Goal: Transaction & Acquisition: Purchase product/service

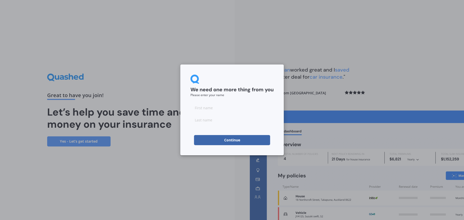
click at [228, 103] on input at bounding box center [231, 108] width 83 height 10
type input "Piper"
click at [204, 121] on input at bounding box center [231, 120] width 83 height 10
type input "[PERSON_NAME]"
click button "Continue" at bounding box center [232, 140] width 76 height 10
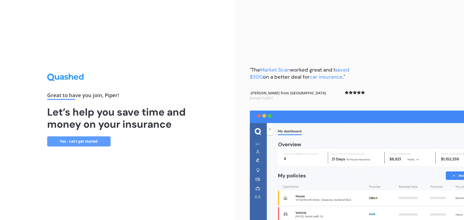
click at [105, 145] on link "Yes - Let’s get started" at bounding box center [78, 142] width 63 height 10
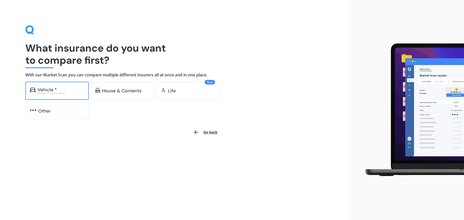
click at [68, 94] on div "Excludes commercial vehicles" at bounding box center [60, 93] width 47 height 2
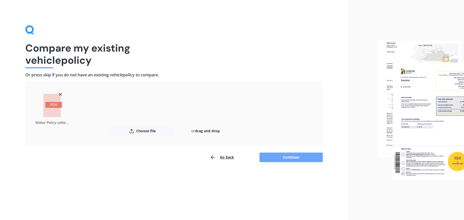
click at [286, 160] on button "Continue" at bounding box center [290, 158] width 63 height 10
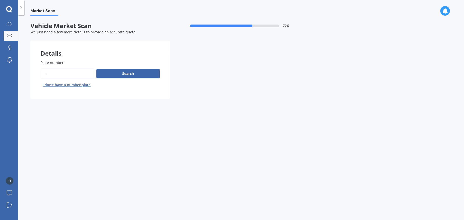
click at [74, 74] on input "Plate number" at bounding box center [68, 73] width 54 height 11
type input "rcm557"
click at [0, 0] on button "Next" at bounding box center [0, 0] width 0 height 0
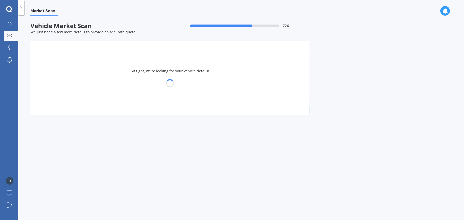
select select "SUBARU"
select select "IMPREZA"
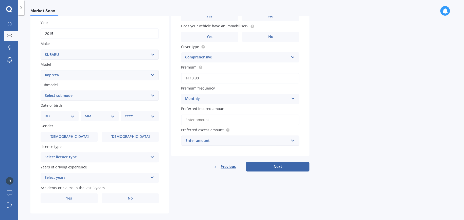
scroll to position [76, 0]
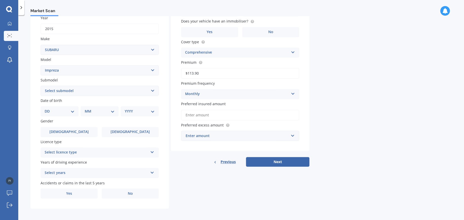
click at [64, 117] on div "DD 01 02 03 04 05 06 07 08 09 10 11 12 13 14 15 16 17 18 19 20 21 22 23 24 25 2…" at bounding box center [60, 111] width 38 height 10
click at [69, 113] on select "DD 01 02 03 04 05 06 07 08 09 10 11 12 13 14 15 16 17 18 19 20 21 22 23 24 25 2…" at bounding box center [60, 112] width 30 height 6
select select "22"
click at [48, 109] on select "DD 01 02 03 04 05 06 07 08 09 10 11 12 13 14 15 16 17 18 19 20 21 22 23 24 25 2…" at bounding box center [60, 112] width 30 height 6
click at [98, 113] on select "MM 01 02 03 04 05 06 07 08 09 10 11 12" at bounding box center [101, 112] width 28 height 6
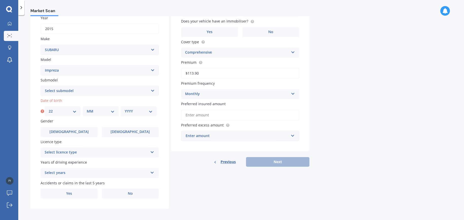
select select "05"
click at [87, 109] on select "MM 01 02 03 04 05 06 07 08 09 10 11 12" at bounding box center [101, 112] width 28 height 6
click at [132, 113] on select "YYYY 2025 2024 2023 2022 2021 2020 2019 2018 2017 2016 2015 2014 2013 2012 2011…" at bounding box center [139, 112] width 28 height 6
select select "2003"
click at [125, 109] on select "YYYY 2025 2024 2023 2022 2021 2020 2019 2018 2017 2016 2015 2014 2013 2012 2011…" at bounding box center [139, 112] width 28 height 6
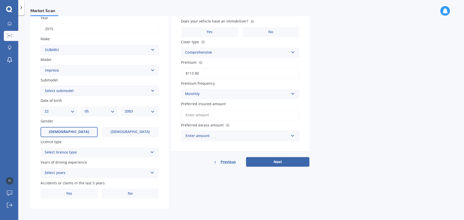
click at [90, 131] on label "[DEMOGRAPHIC_DATA]" at bounding box center [69, 132] width 57 height 10
click at [0, 0] on input "[DEMOGRAPHIC_DATA]" at bounding box center [0, 0] width 0 height 0
click at [116, 132] on label "[DEMOGRAPHIC_DATA]" at bounding box center [130, 132] width 57 height 10
click at [0, 0] on input "[DEMOGRAPHIC_DATA]" at bounding box center [0, 0] width 0 height 0
click at [94, 152] on div "Select licence type" at bounding box center [96, 153] width 103 height 6
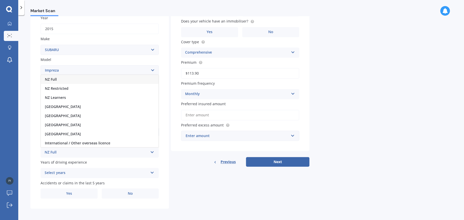
click at [70, 80] on div "NZ Full" at bounding box center [100, 79] width 118 height 9
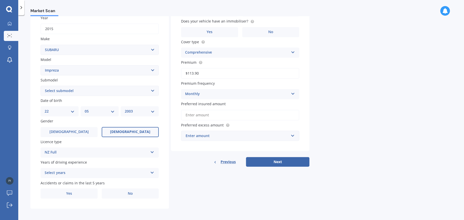
click at [75, 172] on div "Select years" at bounding box center [96, 173] width 103 height 6
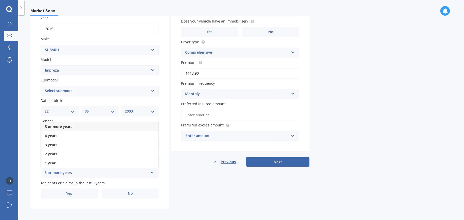
click at [74, 126] on div "5 or more years" at bounding box center [100, 126] width 118 height 9
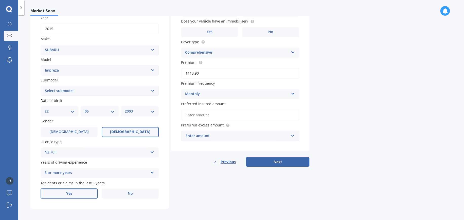
click at [81, 193] on label "Yes" at bounding box center [69, 194] width 57 height 10
click at [0, 0] on input "Yes" at bounding box center [0, 0] width 0 height 0
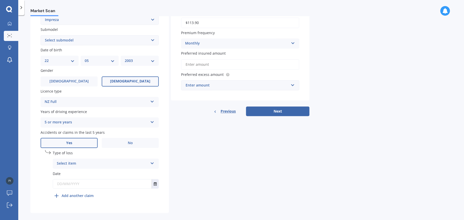
click at [80, 165] on div "Select item" at bounding box center [102, 164] width 91 height 6
click at [81, 181] on span "Not at fault accident" at bounding box center [75, 182] width 36 height 5
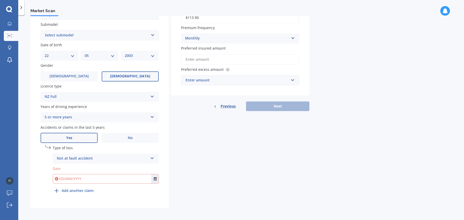
scroll to position [133, 0]
click at [86, 178] on input "text" at bounding box center [102, 178] width 99 height 9
click at [153, 178] on button "Select date" at bounding box center [154, 178] width 7 height 9
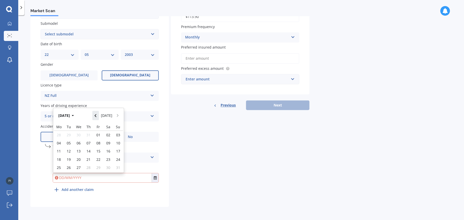
click at [96, 114] on icon "Navigate back" at bounding box center [95, 116] width 2 height 4
click at [96, 116] on icon "Navigate back" at bounding box center [95, 116] width 2 height 4
click at [90, 160] on span "26" at bounding box center [88, 161] width 4 height 5
type input "[DATE]"
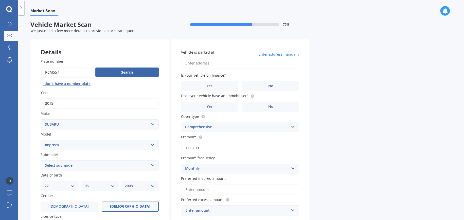
scroll to position [0, 0]
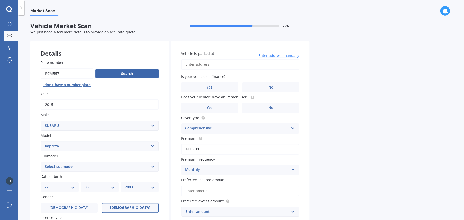
click at [216, 64] on input "Vehicle is parked at" at bounding box center [240, 64] width 118 height 11
type input "[STREET_ADDRESS]"
click at [271, 86] on span "No" at bounding box center [270, 87] width 5 height 4
click at [0, 0] on input "No" at bounding box center [0, 0] width 0 height 0
click at [250, 98] on circle at bounding box center [251, 97] width 3 height 3
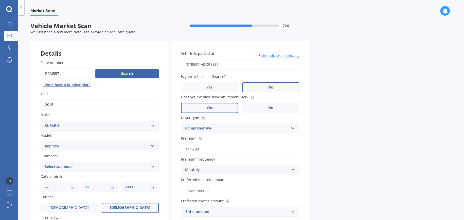
click at [222, 107] on label "Yes" at bounding box center [209, 108] width 57 height 10
click at [0, 0] on input "Yes" at bounding box center [0, 0] width 0 height 0
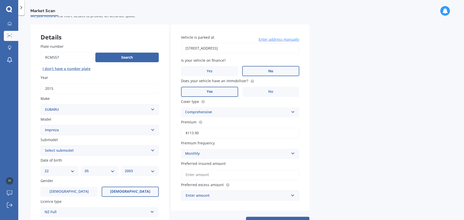
scroll to position [25, 0]
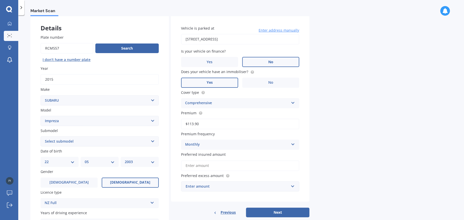
click at [235, 104] on div "Comprehensive" at bounding box center [236, 103] width 103 height 6
click at [231, 114] on div "Comprehensive" at bounding box center [240, 113] width 118 height 9
click at [220, 124] on input "$113.90" at bounding box center [240, 124] width 118 height 11
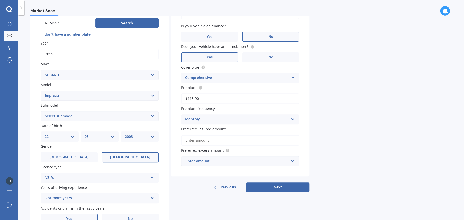
click at [217, 86] on label "Premium" at bounding box center [239, 87] width 116 height 5
click at [217, 93] on input "$113.90" at bounding box center [240, 98] width 118 height 11
click at [215, 119] on div "Monthly" at bounding box center [236, 120] width 103 height 6
click at [223, 140] on input "Preferred insured amount" at bounding box center [240, 140] width 118 height 11
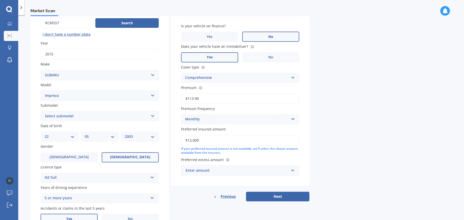
type input "$12,000"
click at [214, 97] on input "$113.90" at bounding box center [240, 98] width 118 height 11
click at [199, 171] on div "Enter amount" at bounding box center [236, 171] width 103 height 6
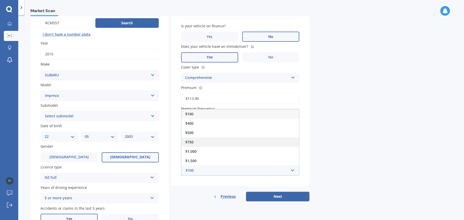
click at [195, 142] on div "$750" at bounding box center [240, 142] width 118 height 9
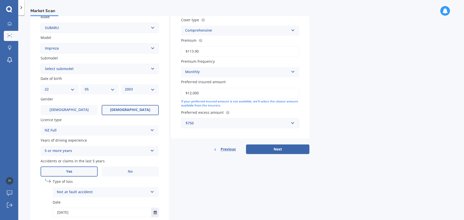
scroll to position [101, 0]
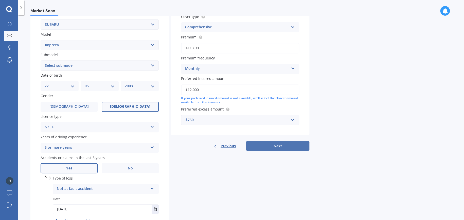
click at [265, 148] on button "Next" at bounding box center [277, 146] width 63 height 10
click at [94, 69] on select "Select submodel (All other turbo) 2.0i 2.0i Luxury 2.0i S Edition 2.0R 2.0R Spo…" at bounding box center [100, 66] width 118 height 10
click at [41, 61] on select "Select submodel (All other turbo) 2.0i 2.0i Luxury 2.0i S Edition 2.0R 2.0R Spo…" at bounding box center [100, 66] width 118 height 10
click at [55, 65] on select "Select submodel (All other turbo) 2.0i 2.0i Luxury 2.0i S Edition 2.0R 2.0R Spo…" at bounding box center [100, 66] width 118 height 10
select select "G4 NON TURBO"
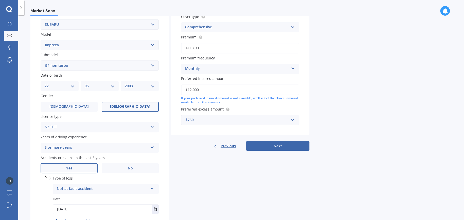
click at [41, 61] on select "Select submodel (All other turbo) 2.0i 2.0i Luxury 2.0i S Edition 2.0R 2.0R Spo…" at bounding box center [100, 66] width 118 height 10
click at [256, 144] on button "Next" at bounding box center [277, 146] width 63 height 10
select select "22"
select select "05"
select select "2003"
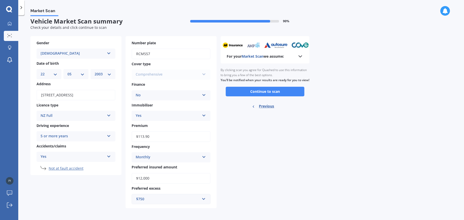
scroll to position [6, 0]
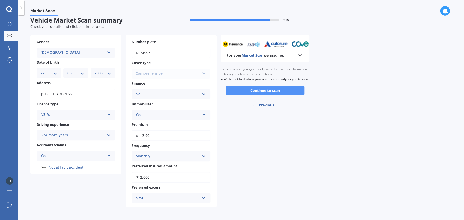
click at [237, 93] on button "Continue to scan" at bounding box center [264, 91] width 79 height 10
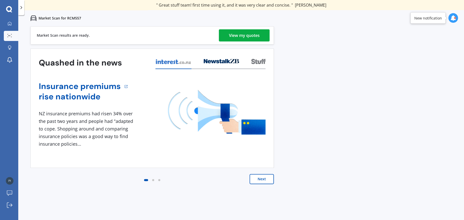
click at [225, 34] on link "View my quotes" at bounding box center [244, 35] width 51 height 12
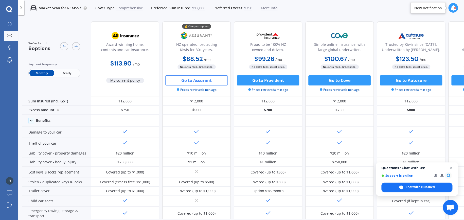
drag, startPoint x: 191, startPoint y: 81, endPoint x: 180, endPoint y: 81, distance: 10.6
click at [180, 81] on button "Go to Assurant" at bounding box center [196, 80] width 62 height 10
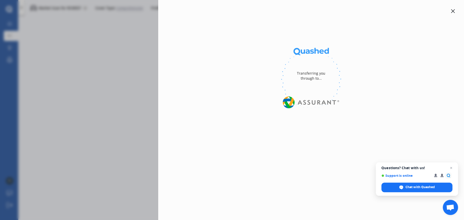
select select "Monthly"
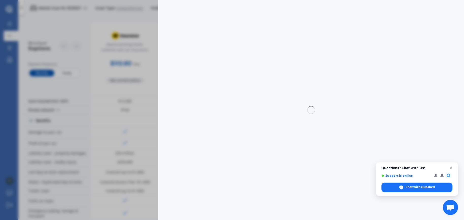
select select "full"
select select "500.00"
select select "Bay Of Plenty"
select select "SUBARU"
select select "IMPREZA"
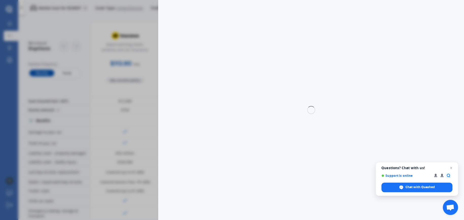
select select "G4 NON TURBO"
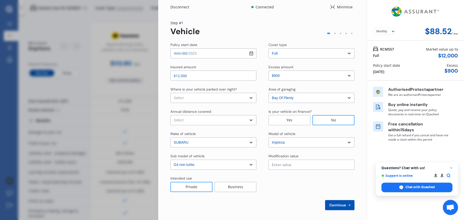
click at [285, 78] on select "Select excess amount $400 $900 $1,400" at bounding box center [311, 76] width 86 height 10
click at [268, 71] on select "Select excess amount $400 $900 $1,400" at bounding box center [311, 76] width 86 height 10
click at [132, 30] on div "Disconnect Connected Minimise Yearly Monthly $88.52 / mo Step # 1 Vehicle Polic…" at bounding box center [232, 110] width 464 height 220
click at [338, 8] on div "Minimise" at bounding box center [345, 7] width 20 height 5
